Goal: Find specific page/section: Find specific page/section

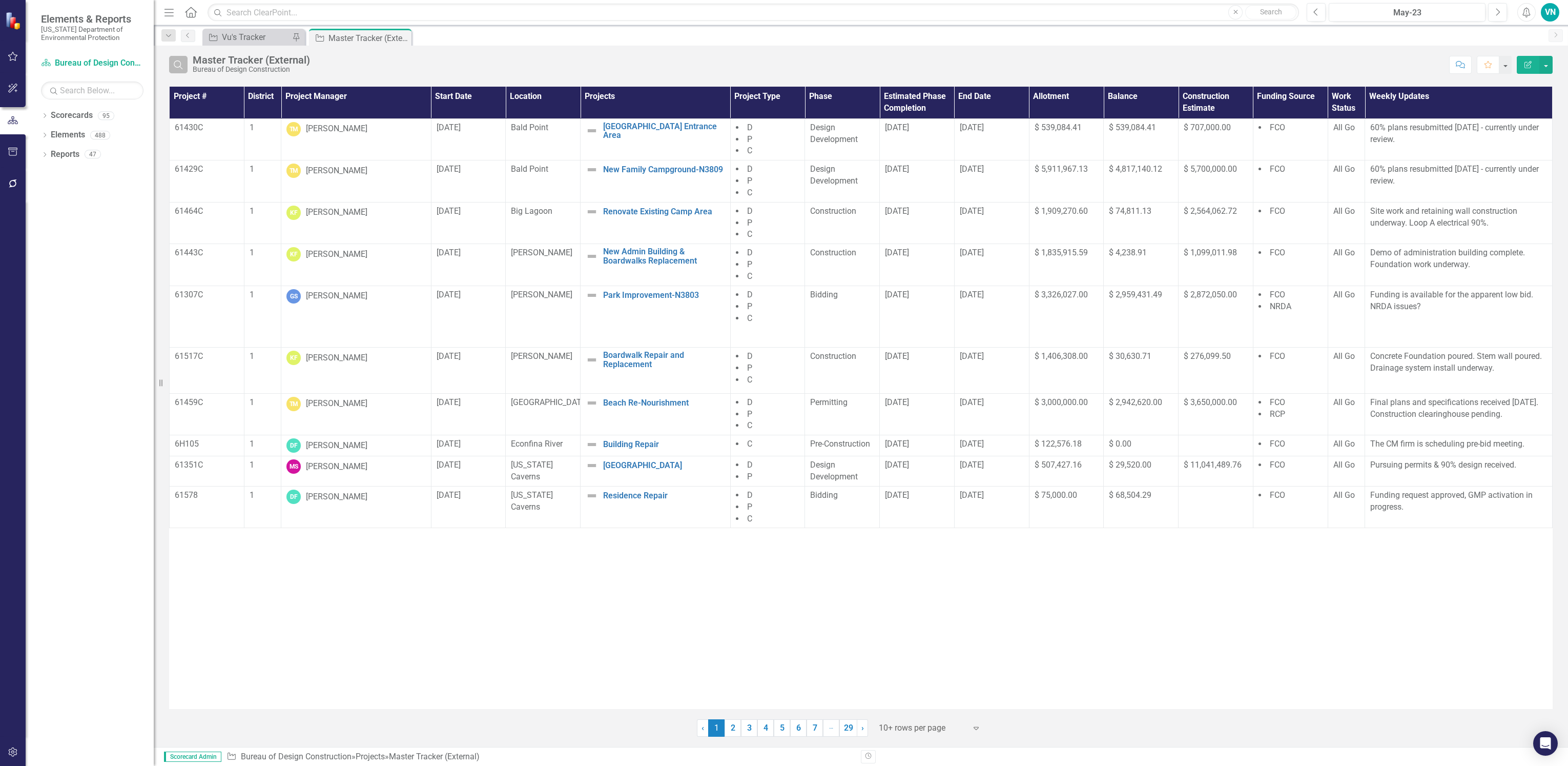
click at [185, 67] on button "Search" at bounding box center [178, 64] width 18 height 18
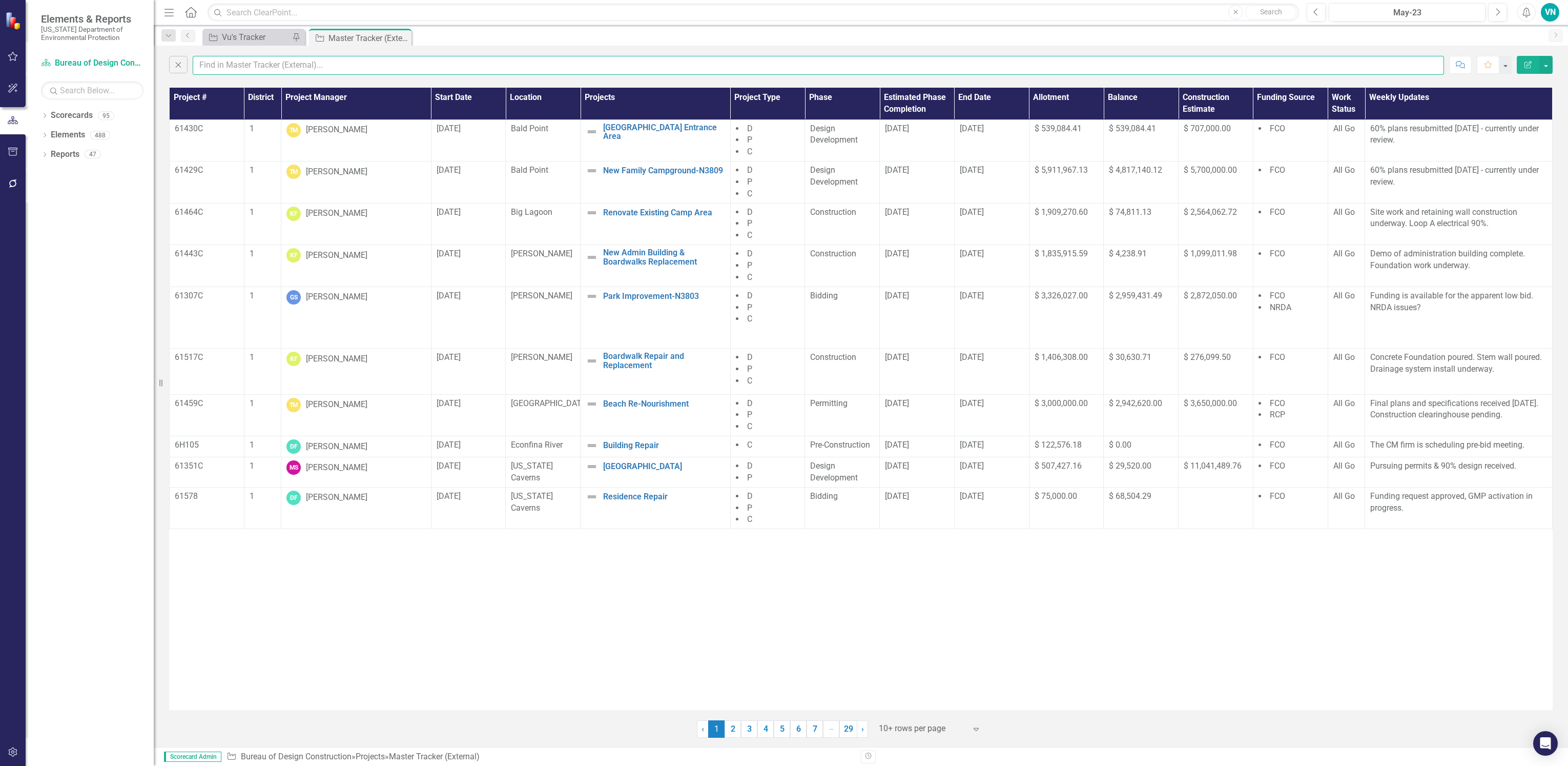
drag, startPoint x: 190, startPoint y: 67, endPoint x: 196, endPoint y: 67, distance: 6.0
click at [196, 67] on input "text" at bounding box center [818, 65] width 1251 height 19
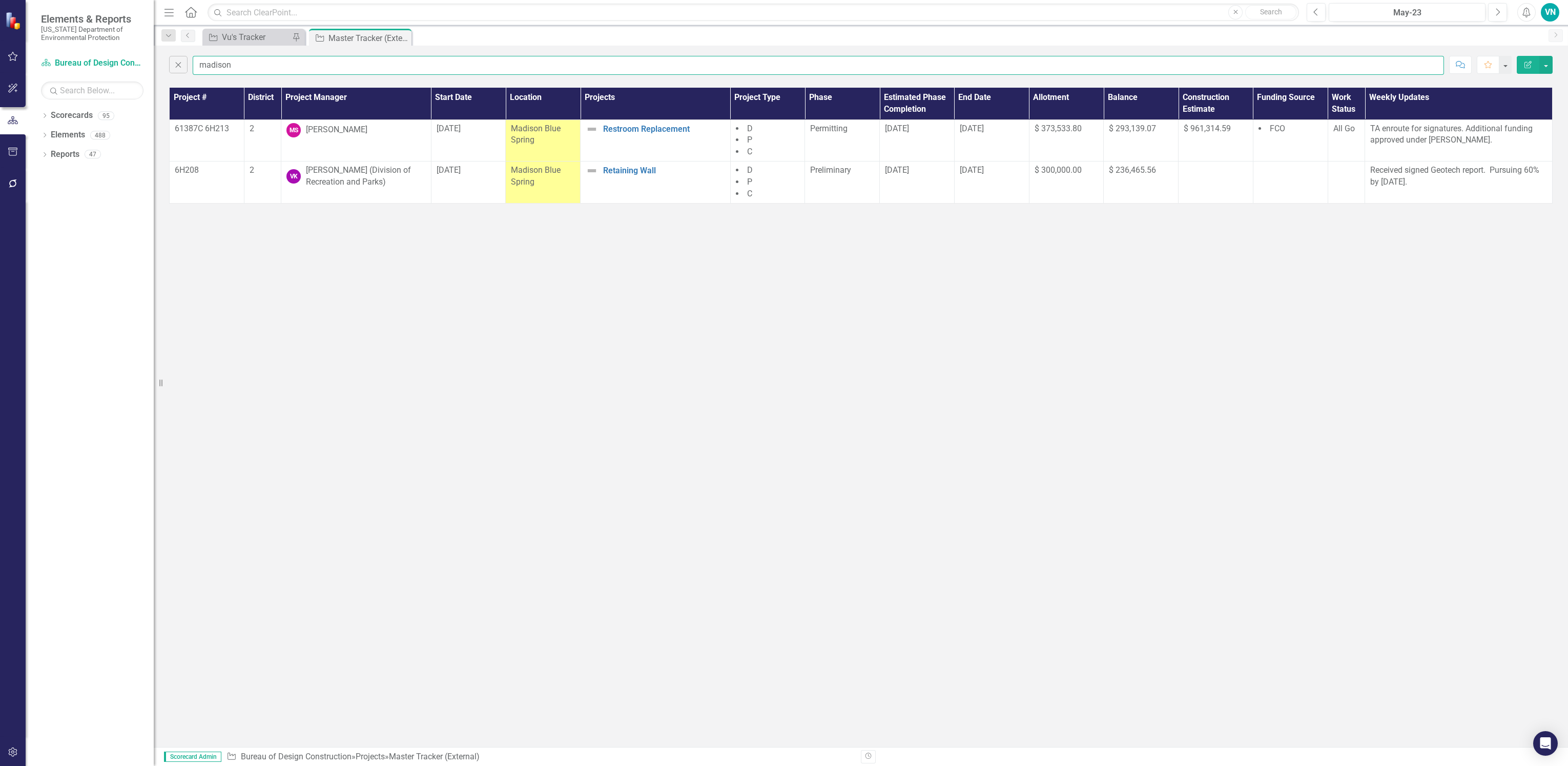
drag, startPoint x: 235, startPoint y: 64, endPoint x: 153, endPoint y: 50, distance: 83.2
click at [153, 50] on div "Elements & Reports [US_STATE] Department of Environmental Protection Scorecard …" at bounding box center [784, 383] width 1568 height 766
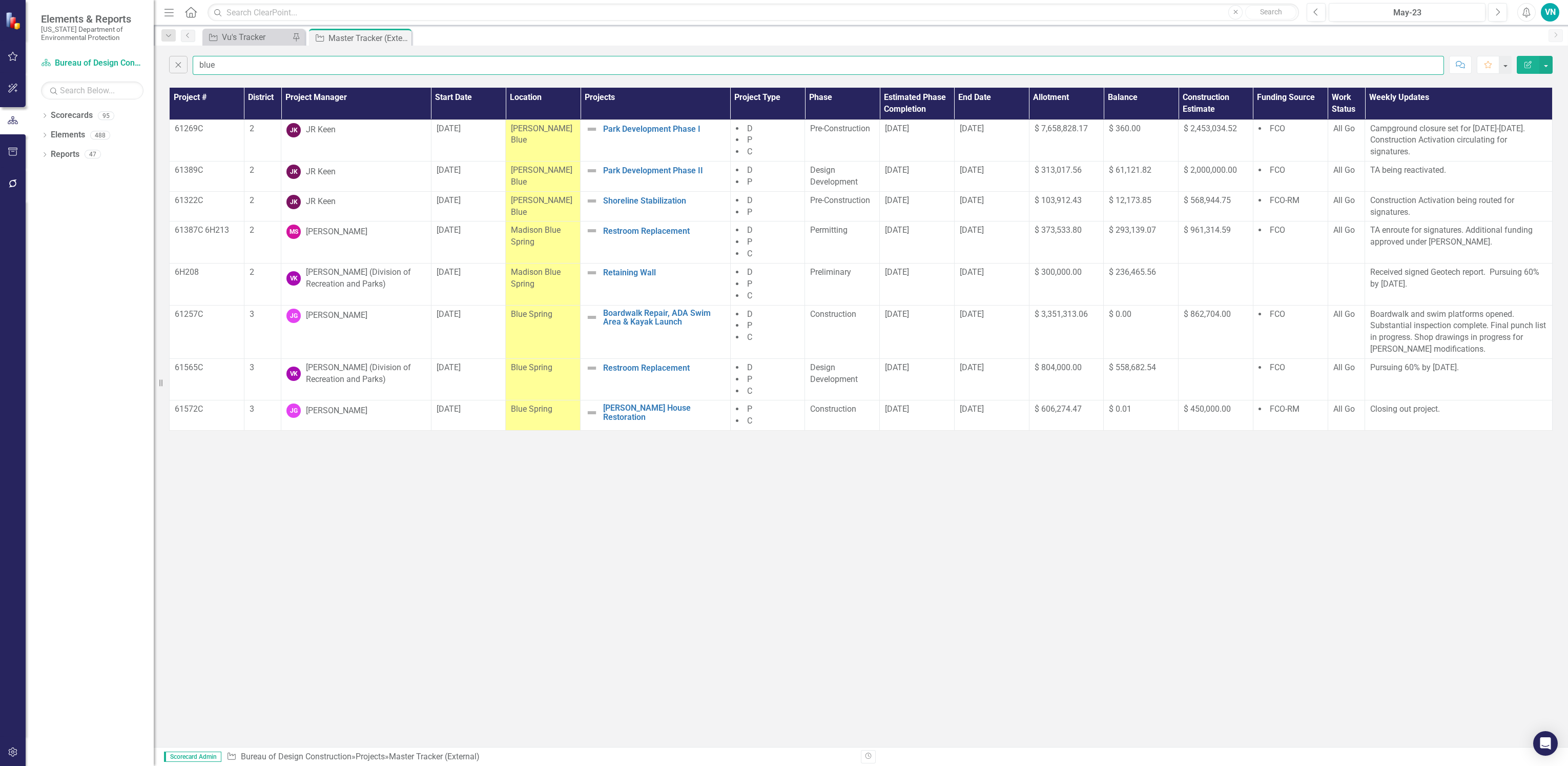
type input "blue"
click at [543, 124] on span "[PERSON_NAME] Blue" at bounding box center [542, 134] width 62 height 22
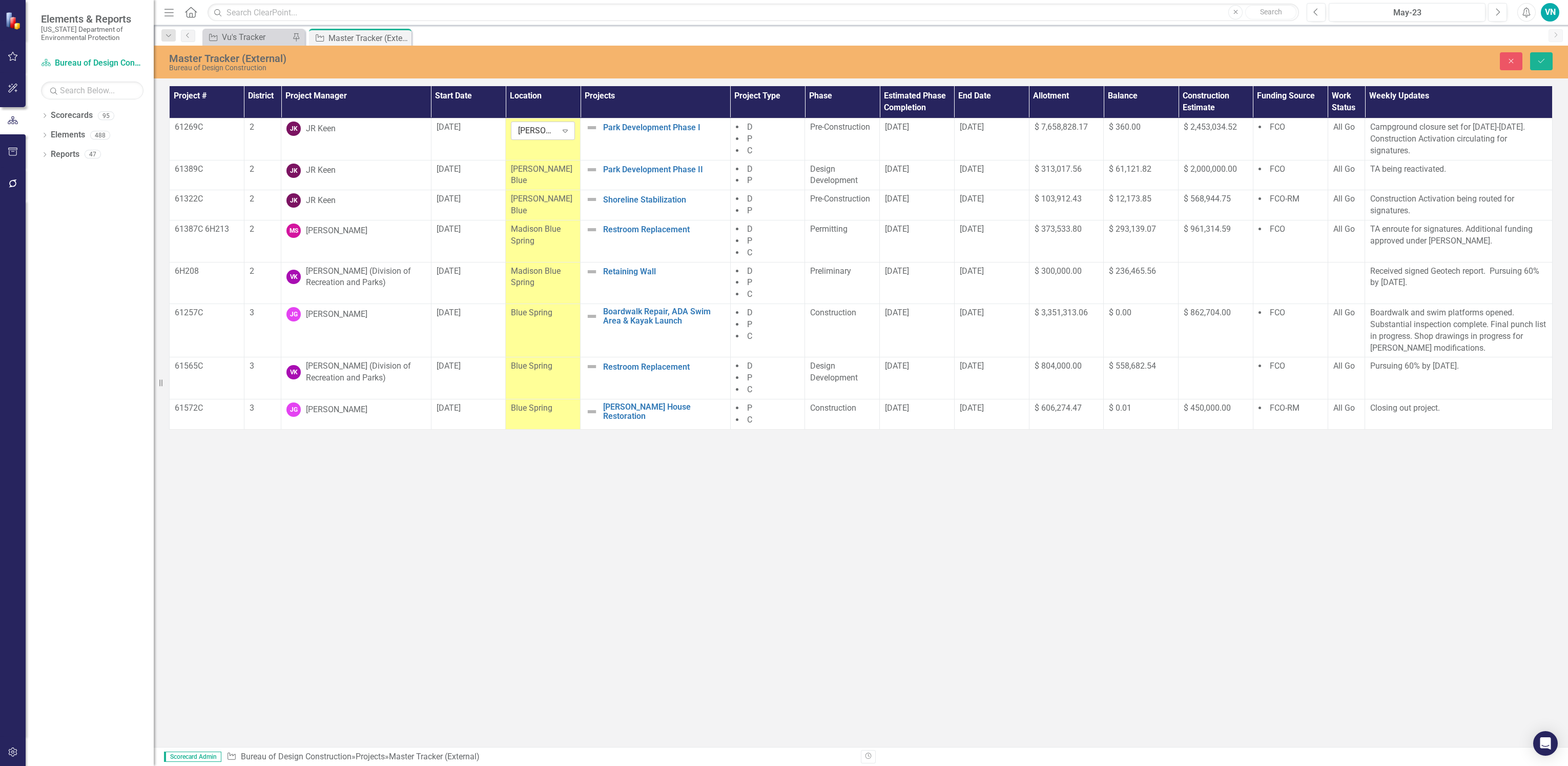
drag, startPoint x: 543, startPoint y: 124, endPoint x: 563, endPoint y: 125, distance: 20.0
click at [563, 125] on div "Expand" at bounding box center [565, 131] width 18 height 16
click at [1511, 62] on icon "Close" at bounding box center [1512, 61] width 9 height 7
